Goal: Task Accomplishment & Management: Manage account settings

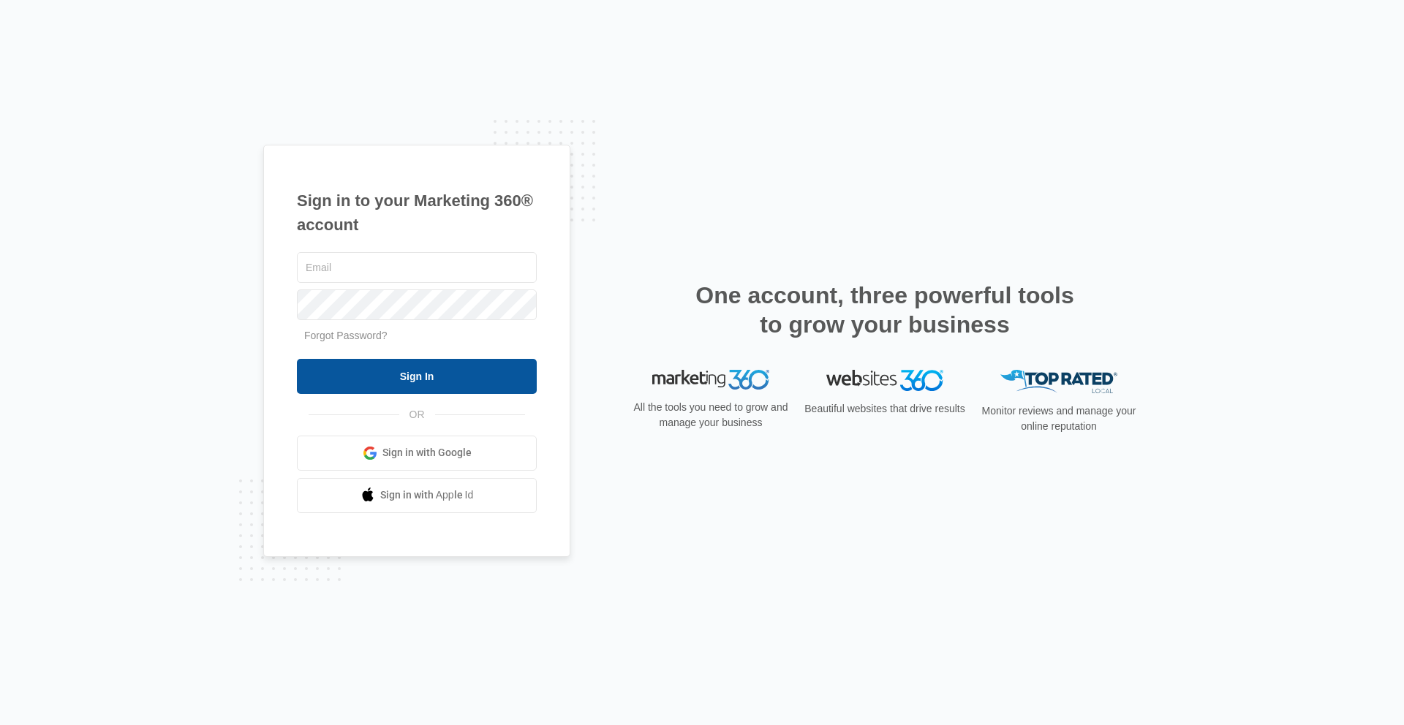
type input "[PERSON_NAME][EMAIL_ADDRESS][PERSON_NAME][DOMAIN_NAME]"
click at [445, 381] on input "Sign In" at bounding box center [417, 376] width 240 height 35
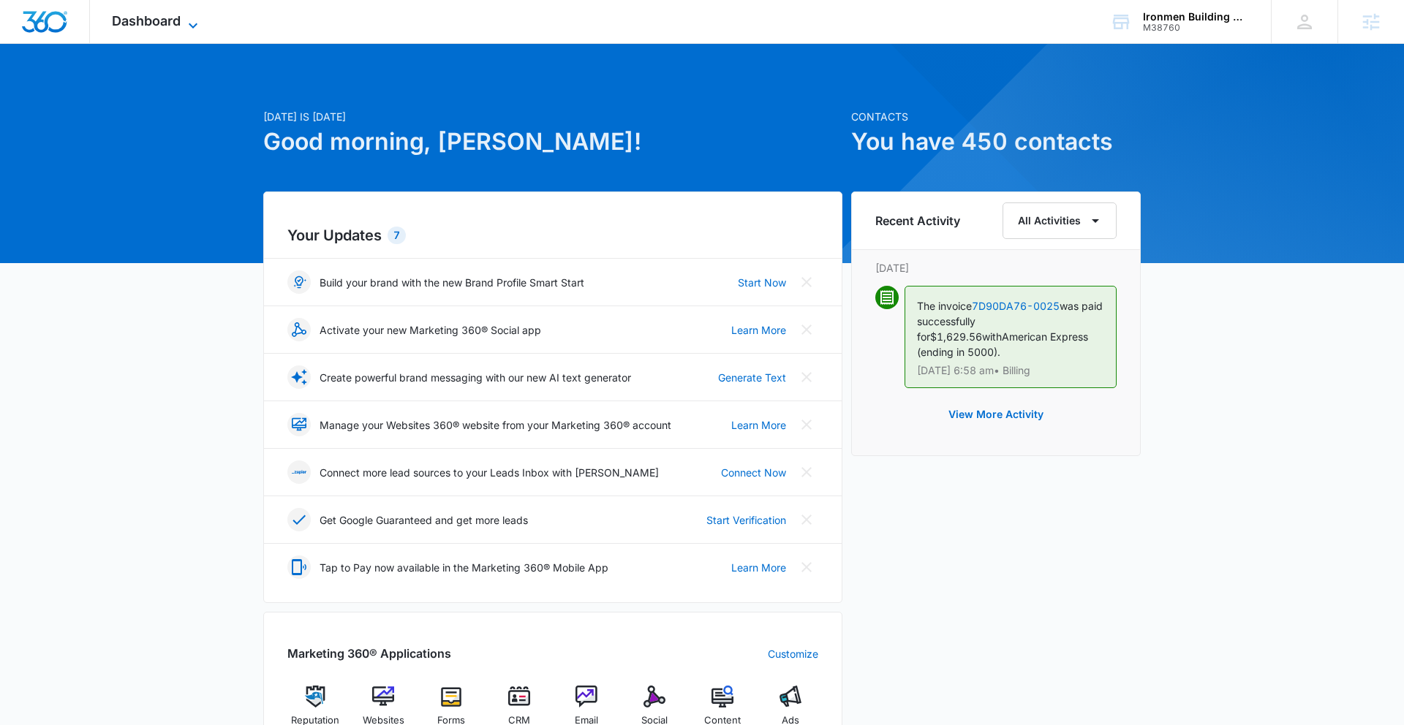
click at [165, 23] on span "Dashboard" at bounding box center [146, 20] width 69 height 15
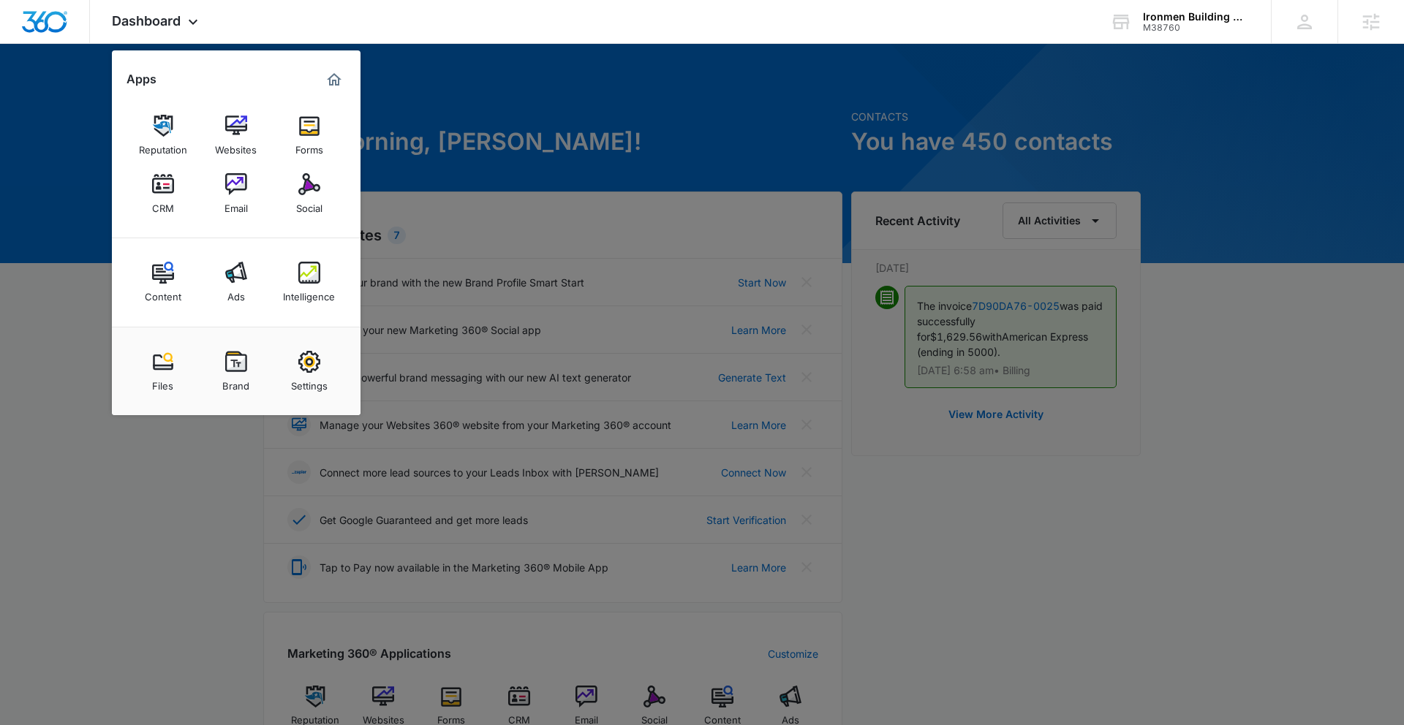
drag, startPoint x: 65, startPoint y: 316, endPoint x: 89, endPoint y: 328, distance: 26.8
click at [72, 319] on div at bounding box center [702, 362] width 1404 height 725
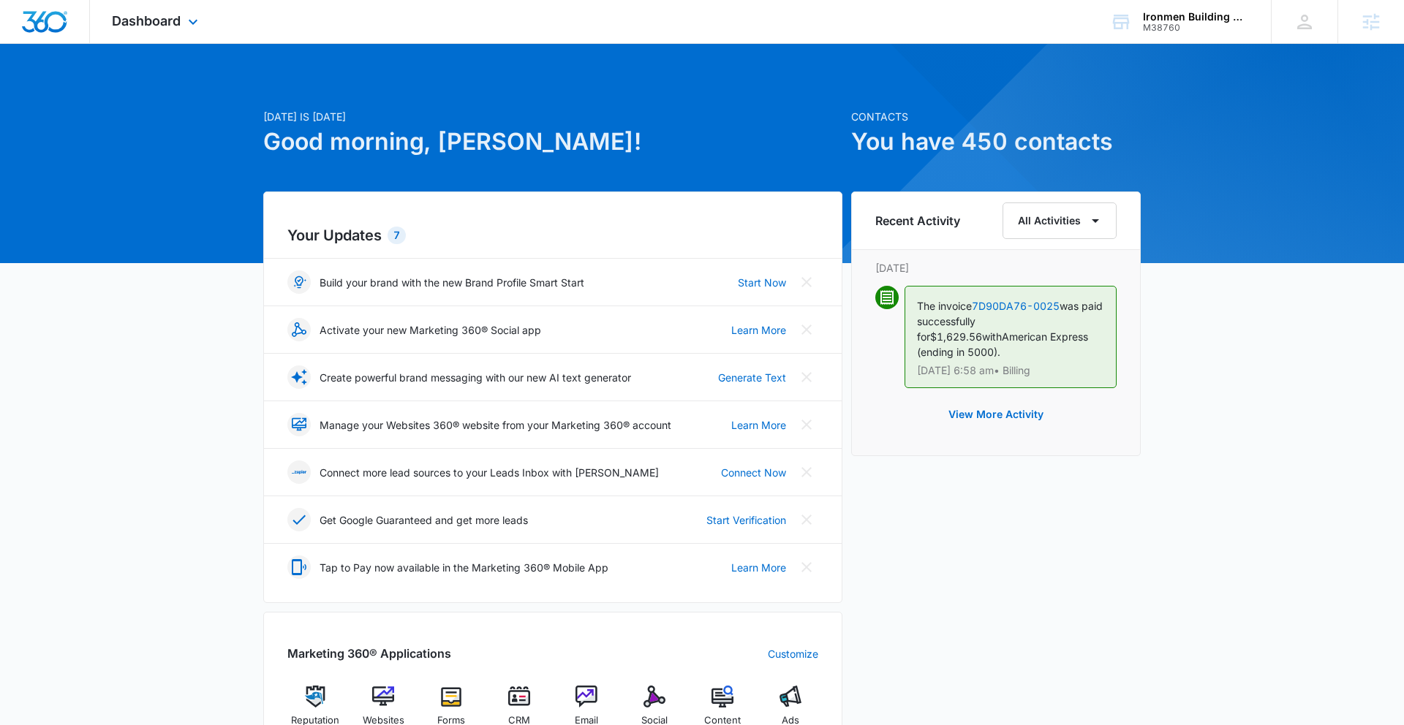
click at [121, 8] on div "Dashboard Apps Reputation Websites Forms CRM Email Social Content Ads Intellige…" at bounding box center [157, 21] width 134 height 43
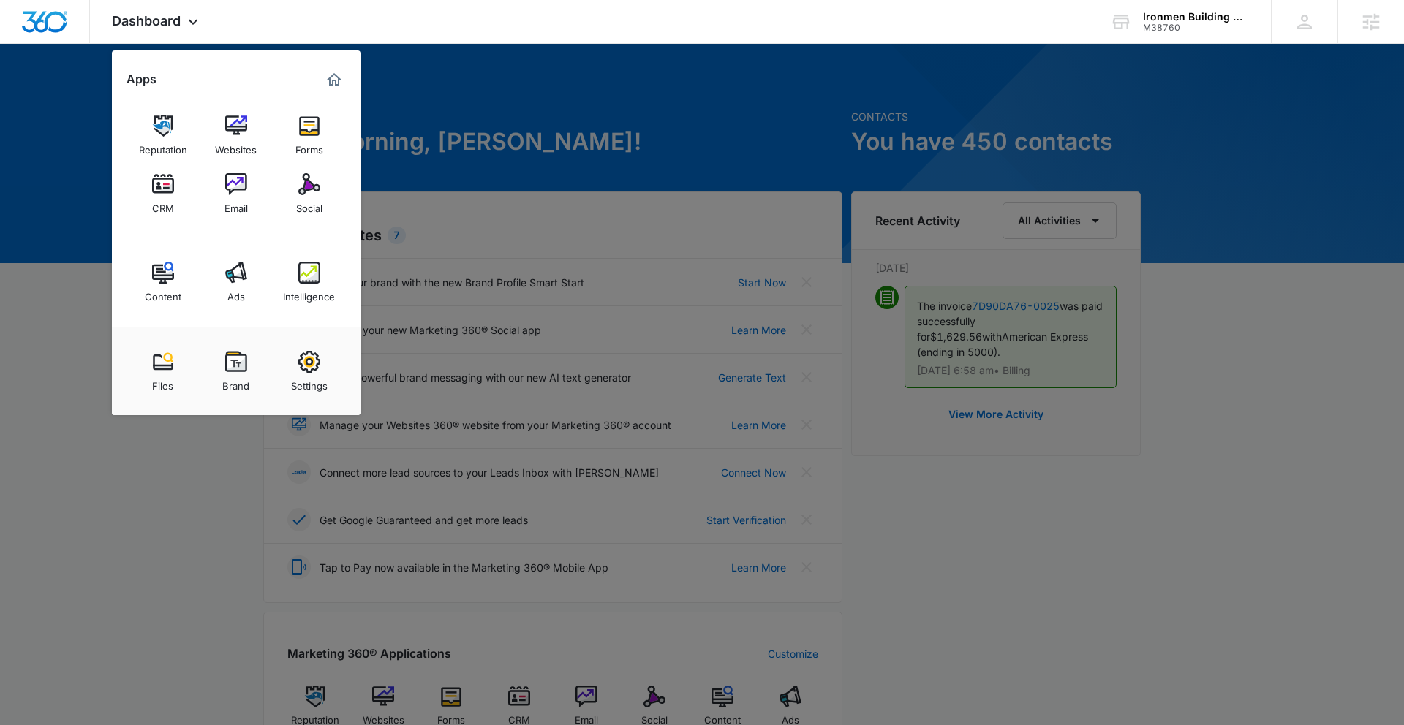
click at [240, 374] on div "Brand" at bounding box center [235, 382] width 27 height 19
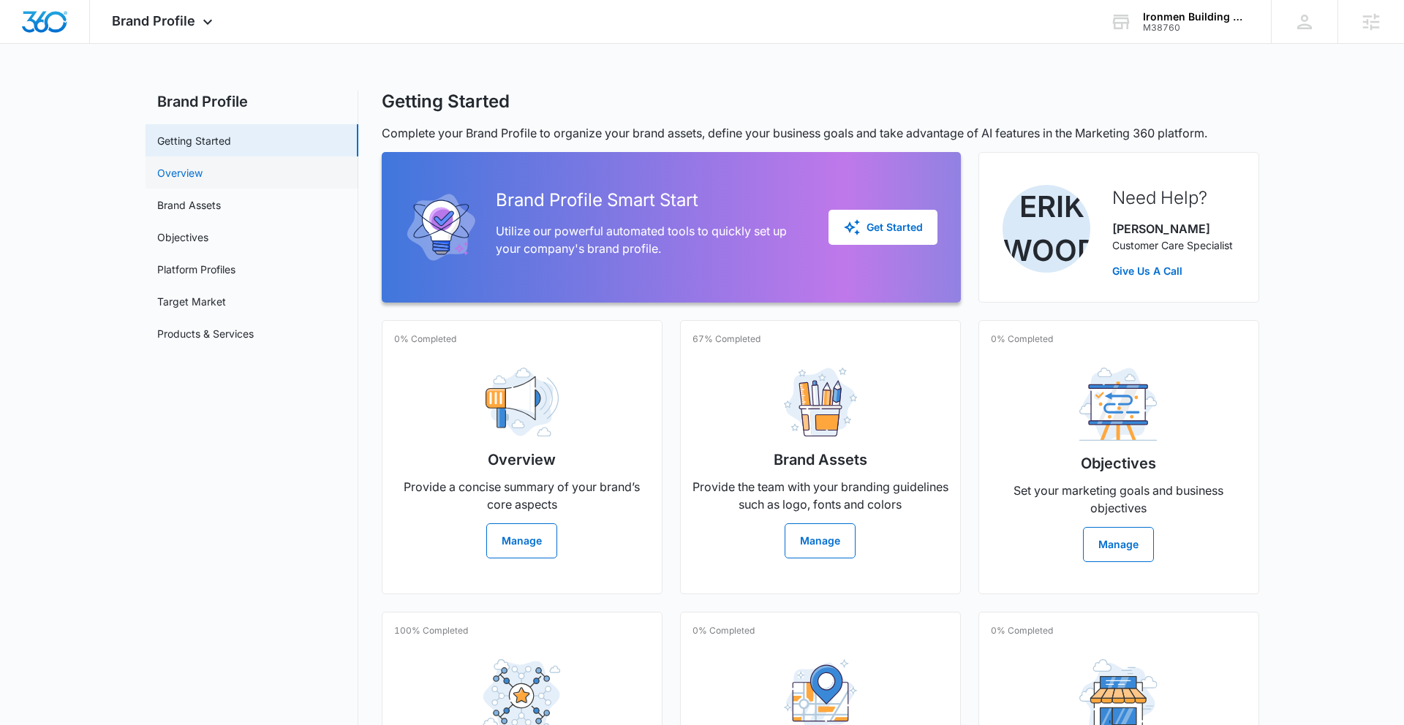
click at [203, 177] on link "Overview" at bounding box center [179, 172] width 45 height 15
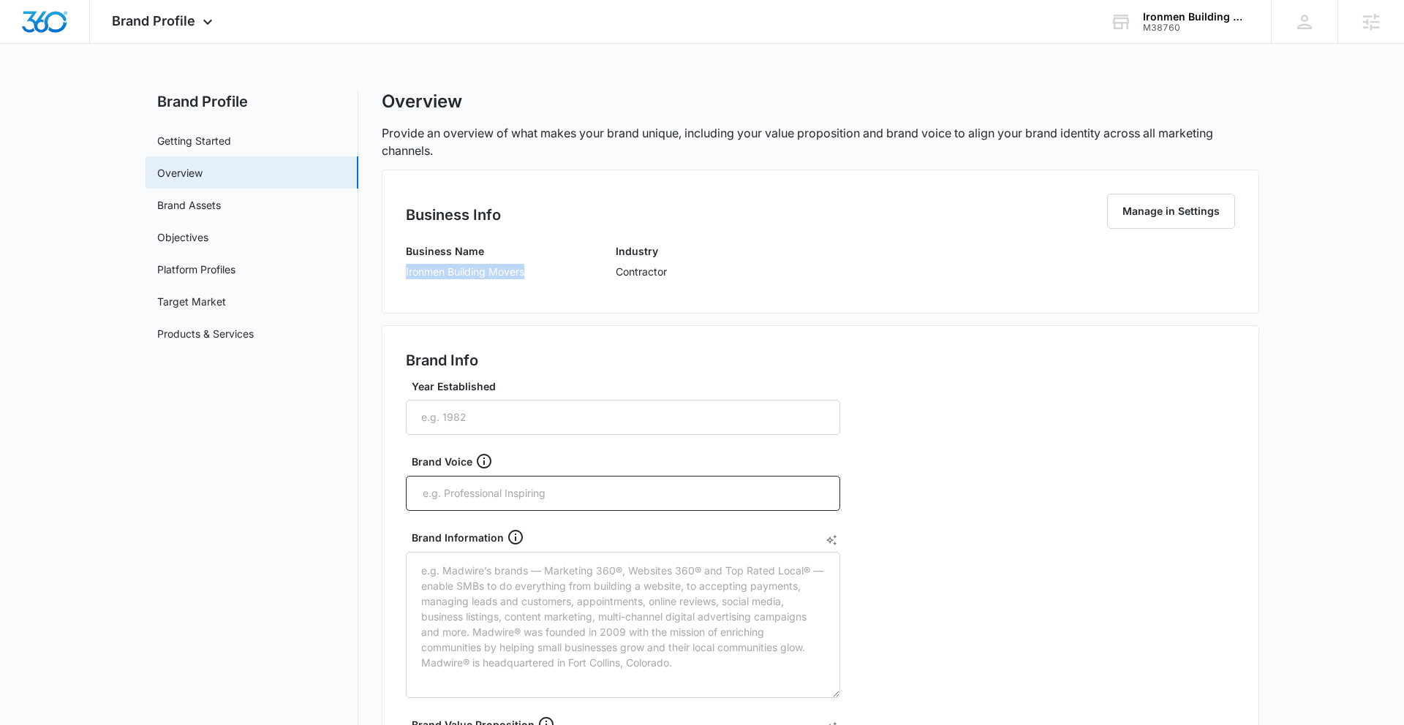
drag, startPoint x: 404, startPoint y: 272, endPoint x: 519, endPoint y: 272, distance: 114.8
click at [529, 271] on div "Business Name Ironmen Building Movers Industry Contractor" at bounding box center [820, 266] width 829 height 46
copy p "Ironmen Building Movers"
